Goal: Find specific page/section: Find specific page/section

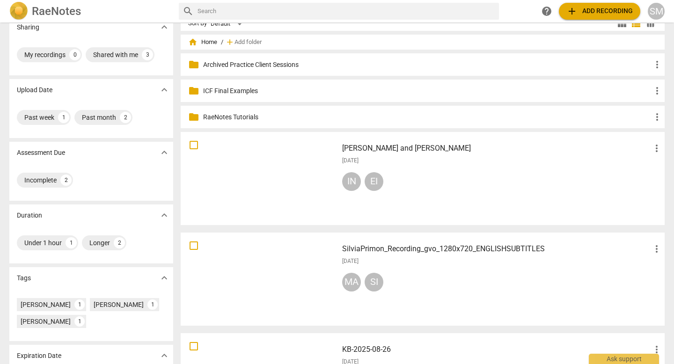
scroll to position [11, 0]
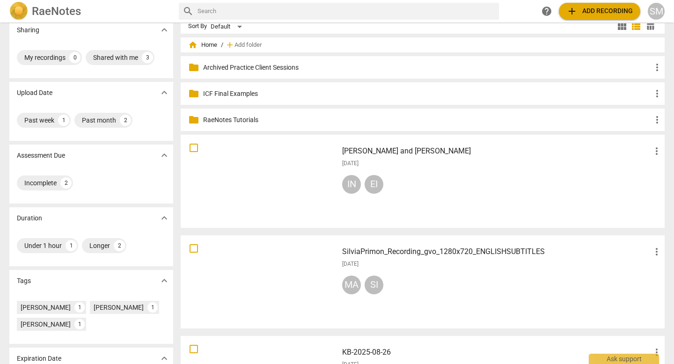
click at [214, 67] on p "Archived Practice Client Sessions" at bounding box center [427, 68] width 448 height 10
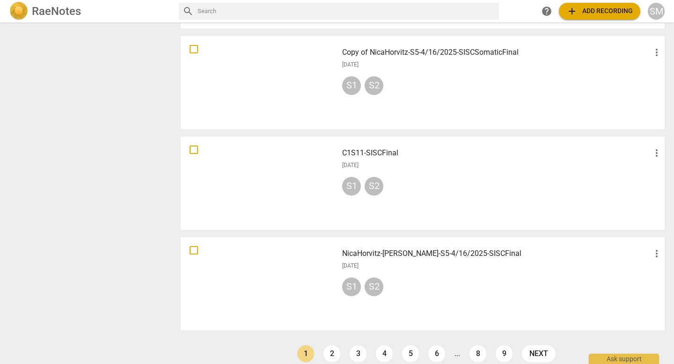
scroll to position [640, 0]
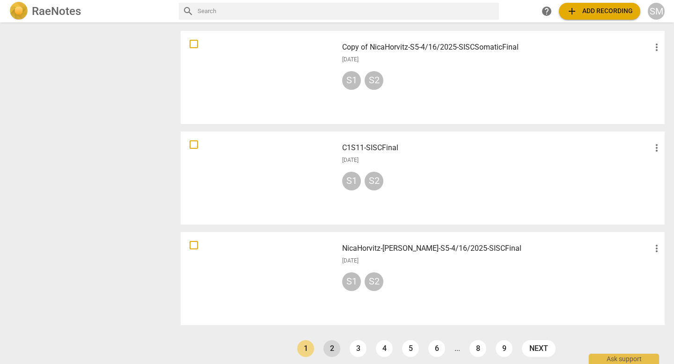
click at [328, 348] on link "2" at bounding box center [331, 348] width 17 height 17
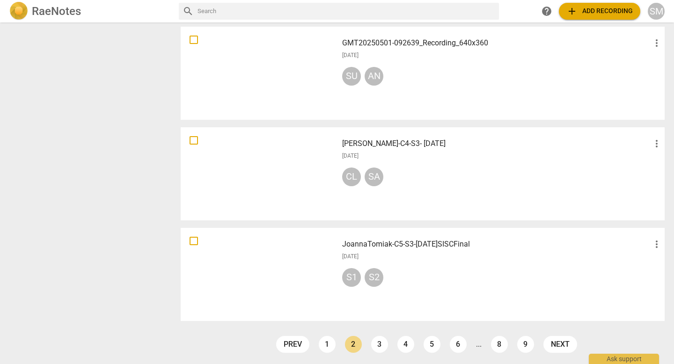
scroll to position [645, 0]
click at [377, 343] on link "3" at bounding box center [379, 343] width 17 height 17
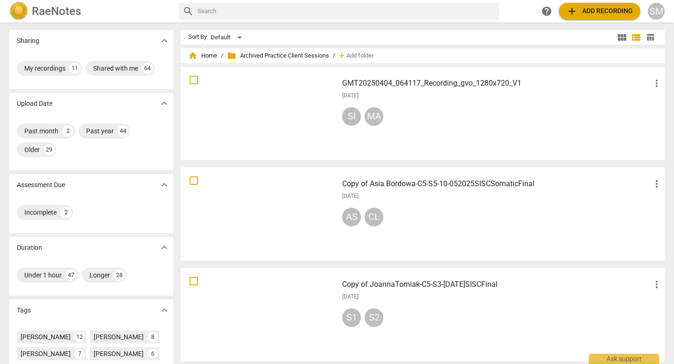
click at [377, 343] on div "Copy of JoannaTomiak-C5-S3-[DATE]SISCFinal more_vert [DATE] S1 S2" at bounding box center [502, 314] width 335 height 87
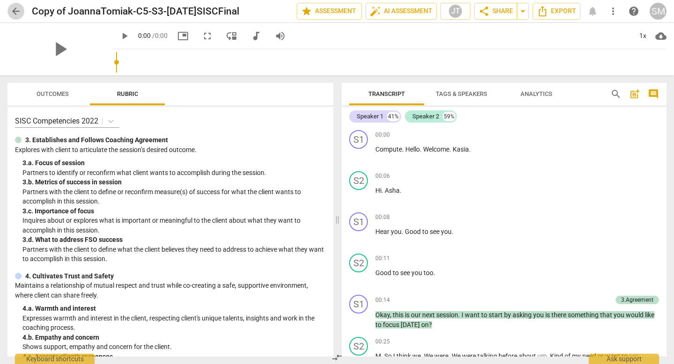
click at [14, 10] on span "arrow_back" at bounding box center [15, 11] width 11 height 11
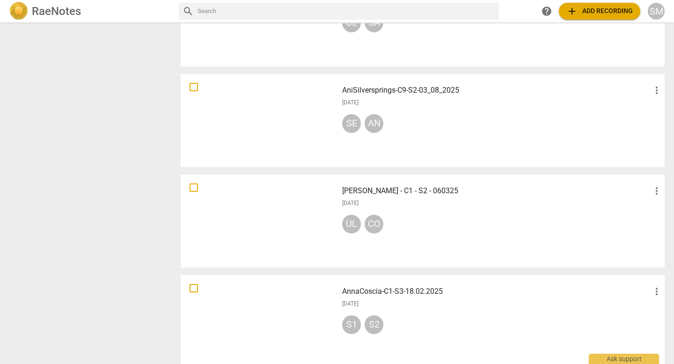
scroll to position [645, 0]
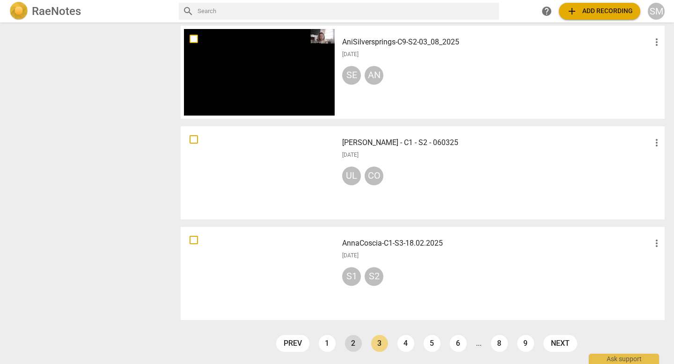
click at [353, 345] on link "2" at bounding box center [353, 343] width 17 height 17
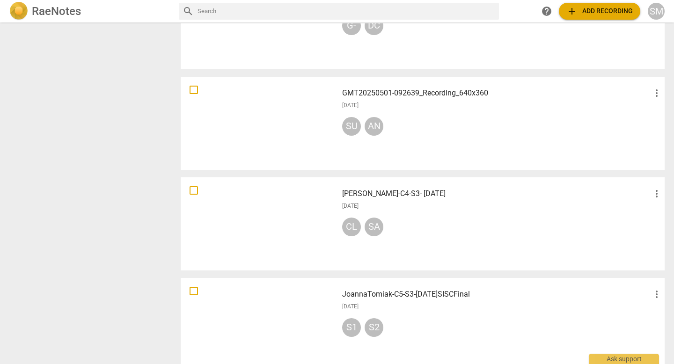
scroll to position [645, 0]
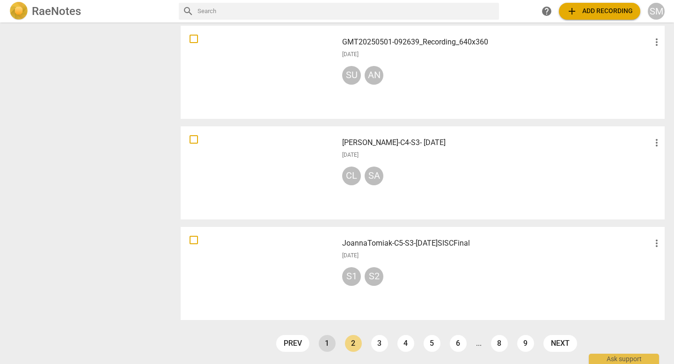
click at [325, 343] on link "1" at bounding box center [327, 343] width 17 height 17
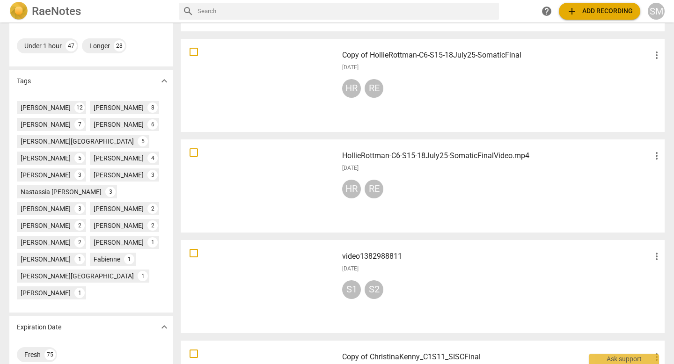
scroll to position [232, 0]
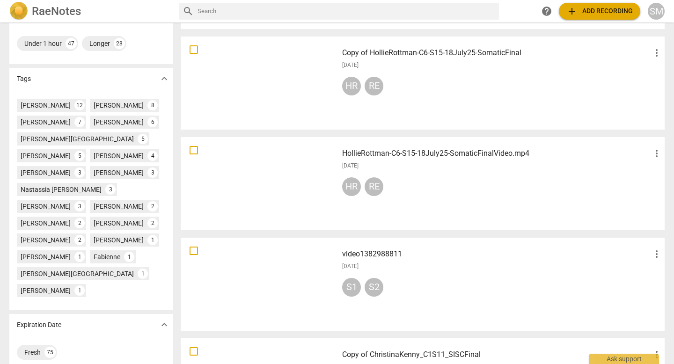
click at [363, 253] on h3 "video1382988811" at bounding box center [496, 253] width 309 height 11
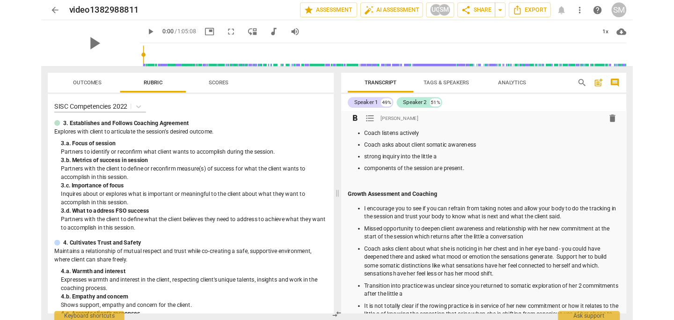
scroll to position [46, 0]
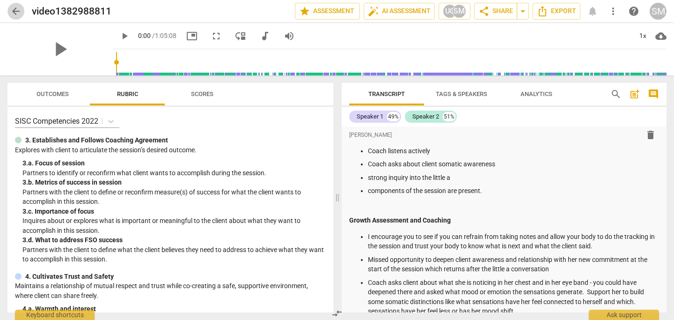
click at [15, 6] on span "arrow_back" at bounding box center [15, 11] width 11 height 11
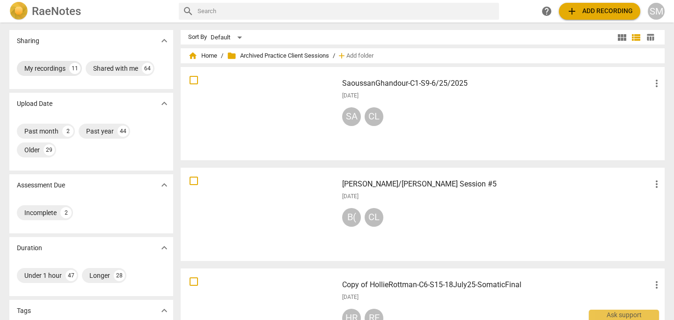
click at [53, 67] on div "My recordings" at bounding box center [44, 68] width 41 height 9
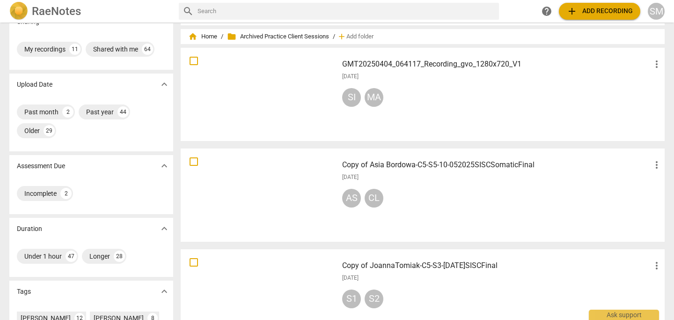
scroll to position [29, 0]
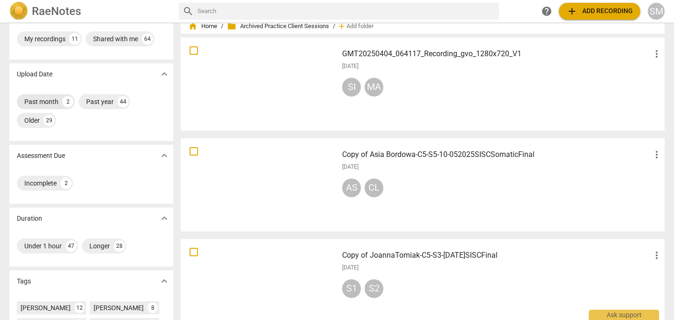
click at [40, 100] on div "Past month" at bounding box center [41, 101] width 34 height 9
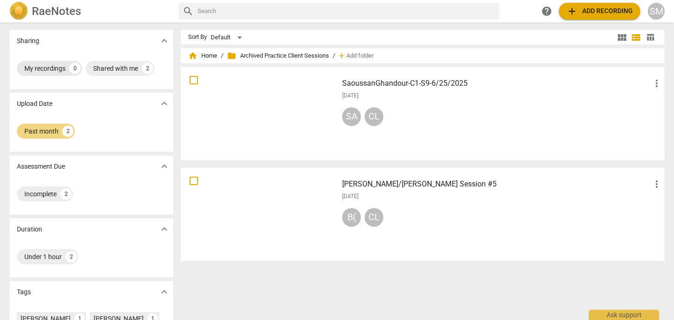
click at [52, 68] on div "My recordings" at bounding box center [44, 68] width 41 height 9
click at [652, 12] on div "SM" at bounding box center [655, 11] width 17 height 17
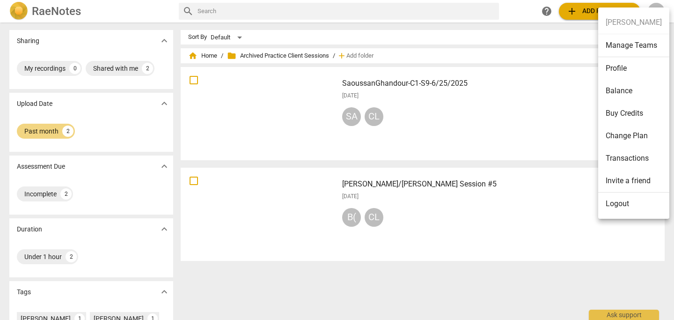
click at [568, 94] on div at bounding box center [337, 160] width 674 height 320
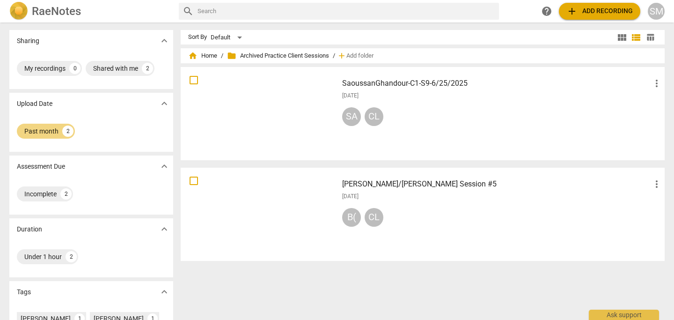
click at [60, 5] on h2 "RaeNotes" at bounding box center [56, 11] width 49 height 13
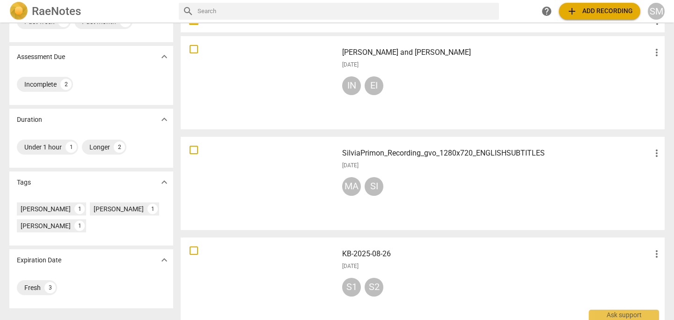
scroll to position [128, 0]
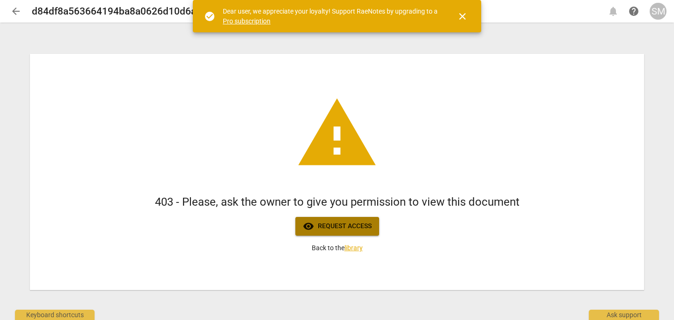
click at [344, 227] on span "visibility Request access" at bounding box center [337, 225] width 69 height 11
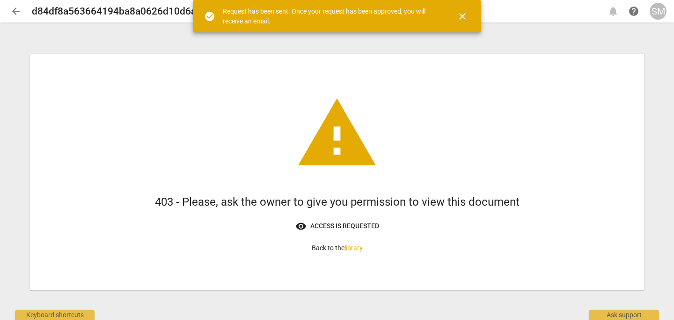
click at [461, 14] on span "close" at bounding box center [462, 16] width 11 height 11
